Goal: Complete application form

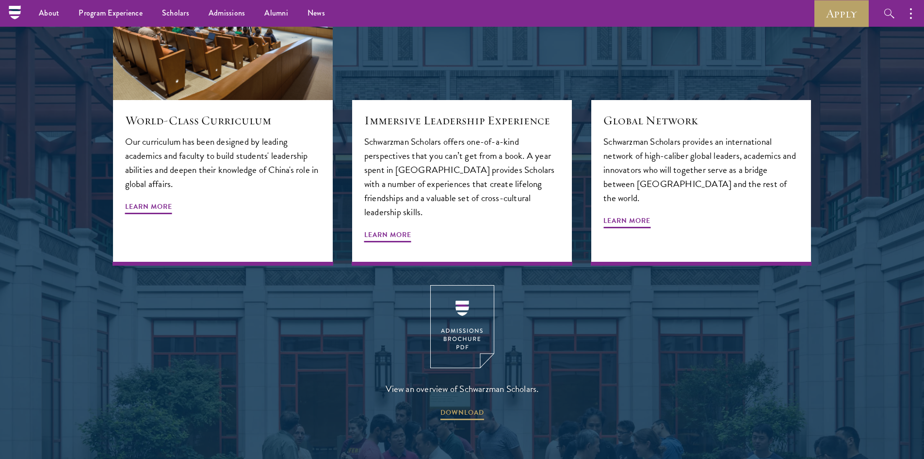
scroll to position [852, 0]
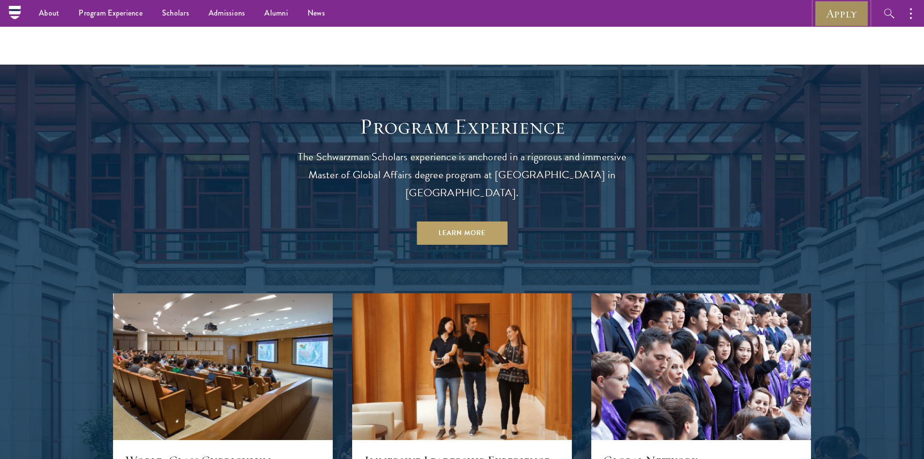
click at [859, 11] on link "Apply" at bounding box center [842, 13] width 54 height 27
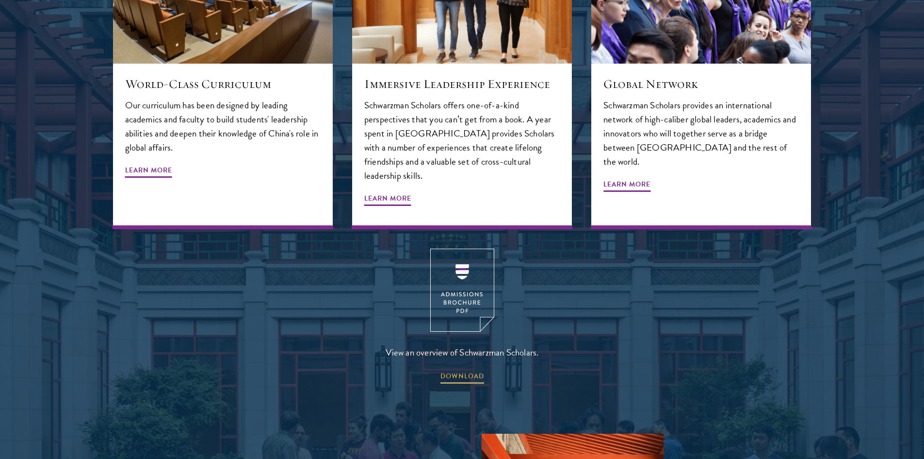
scroll to position [1385, 0]
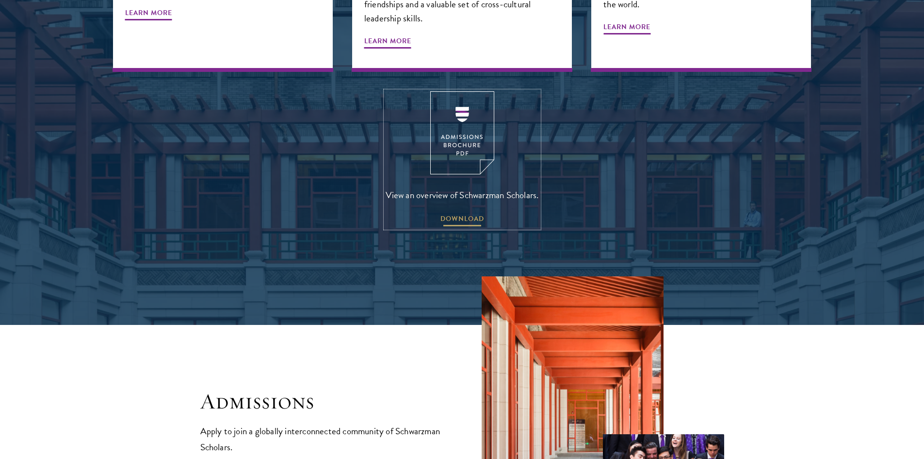
click at [452, 213] on span "DOWNLOAD" at bounding box center [463, 220] width 44 height 15
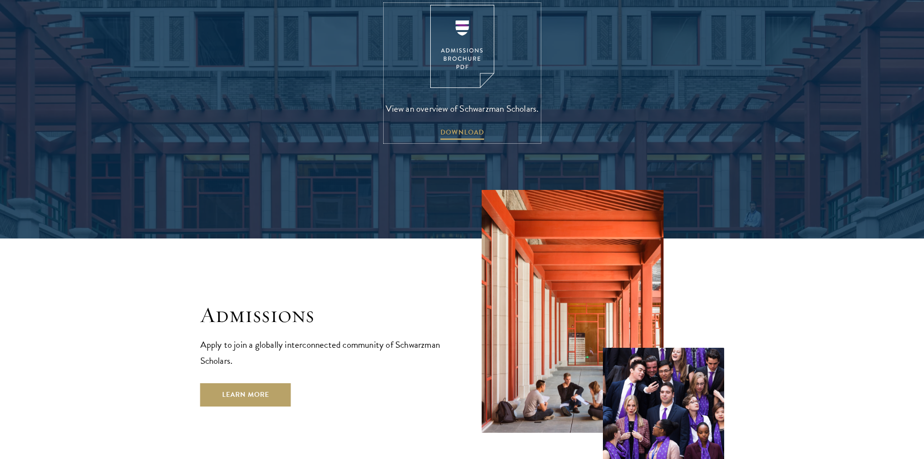
scroll to position [1579, 0]
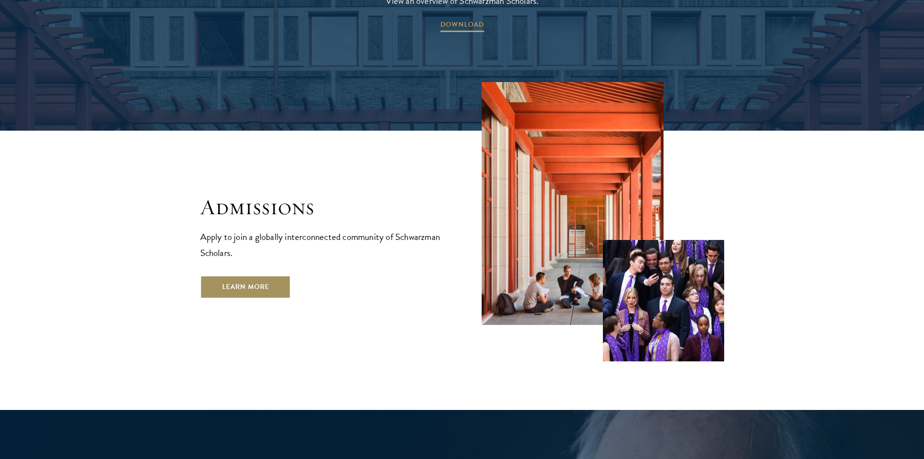
click at [254, 275] on link "Learn More" at bounding box center [245, 286] width 91 height 23
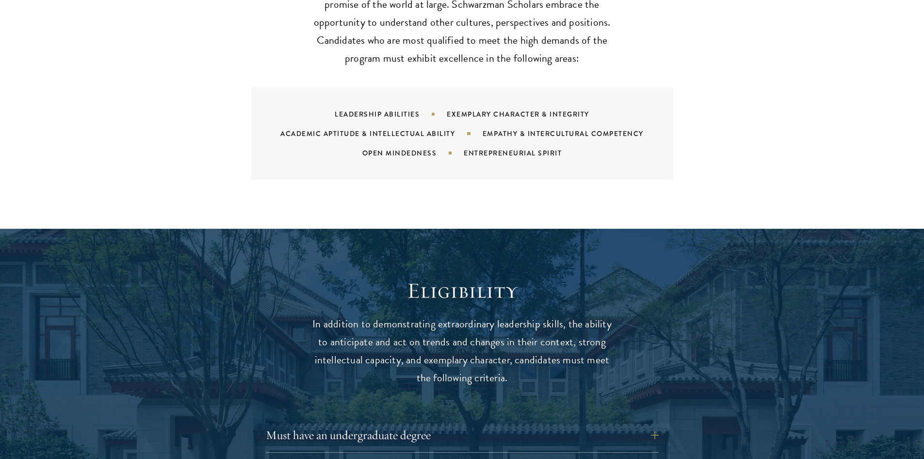
scroll to position [1213, 0]
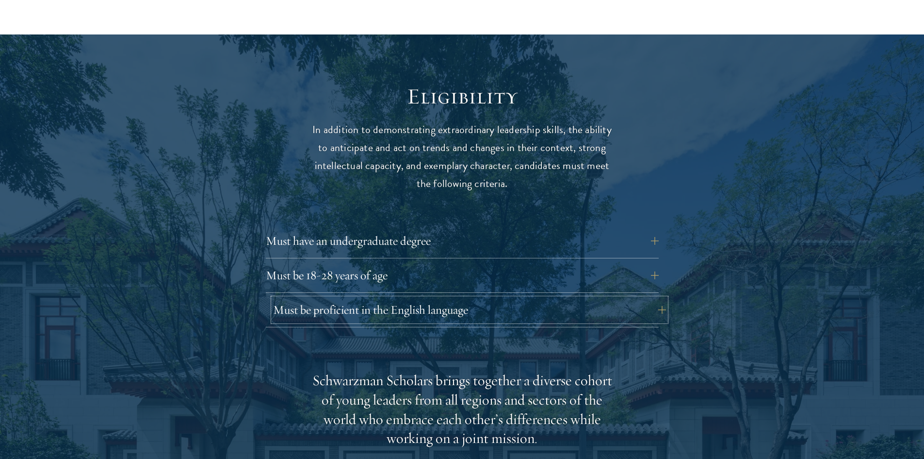
click at [319, 298] on button "Must be proficient in the English language" at bounding box center [469, 309] width 393 height 23
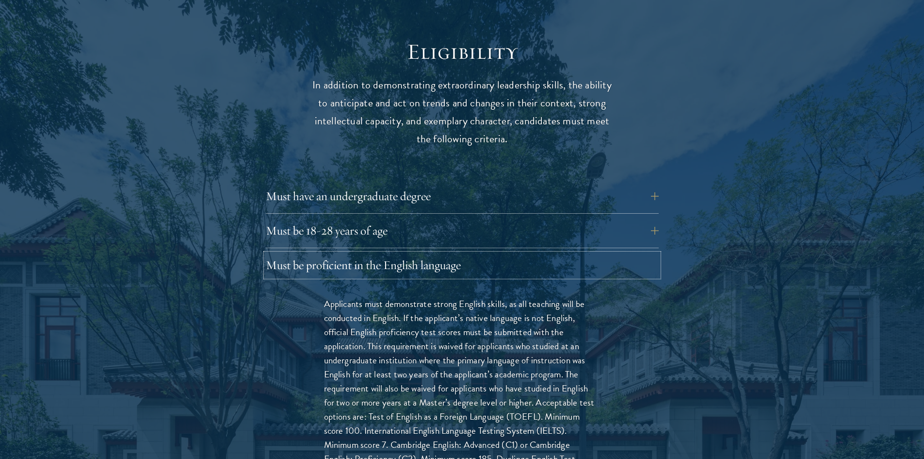
scroll to position [1359, 0]
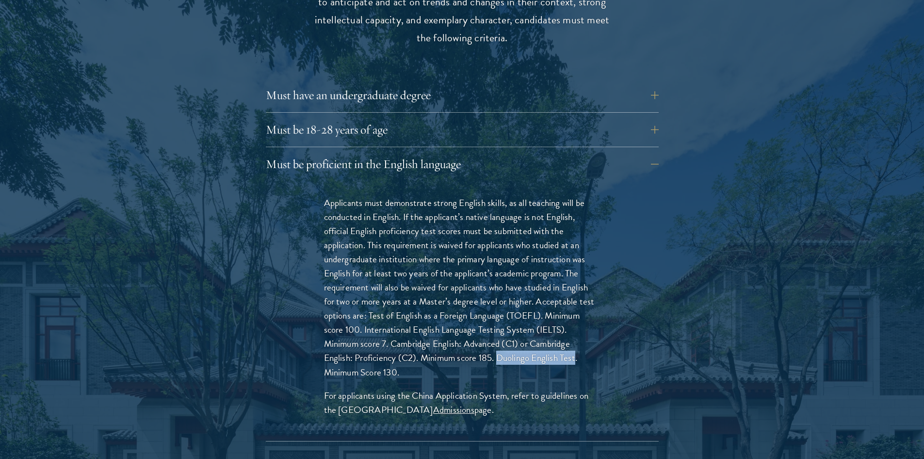
drag, startPoint x: 500, startPoint y: 340, endPoint x: 577, endPoint y: 339, distance: 77.7
click at [577, 339] on p "Applicants must demonstrate strong English skills, as all teaching will be cond…" at bounding box center [462, 287] width 277 height 183
copy p "Duolingo English Test"
